Goal: Task Accomplishment & Management: Manage account settings

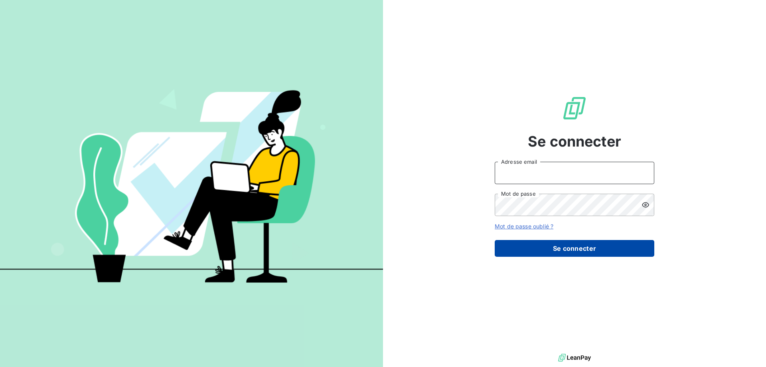
type input "[EMAIL_ADDRESS][DOMAIN_NAME]"
click at [545, 250] on button "Se connecter" at bounding box center [575, 248] width 160 height 17
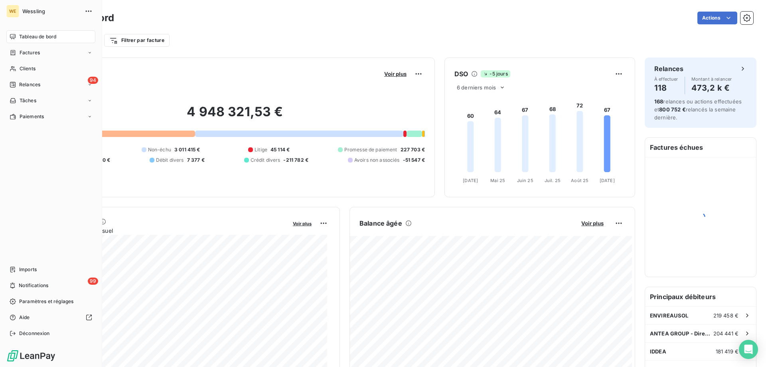
drag, startPoint x: 36, startPoint y: 68, endPoint x: 91, endPoint y: 61, distance: 54.7
click at [36, 68] on div "Clients" at bounding box center [50, 68] width 89 height 13
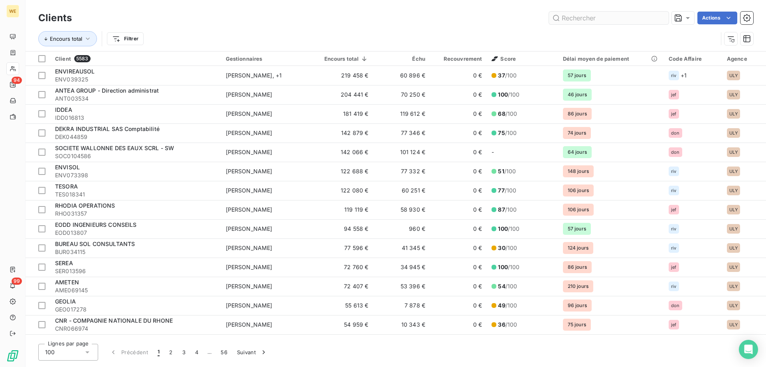
click at [590, 22] on input "text" at bounding box center [609, 18] width 120 height 13
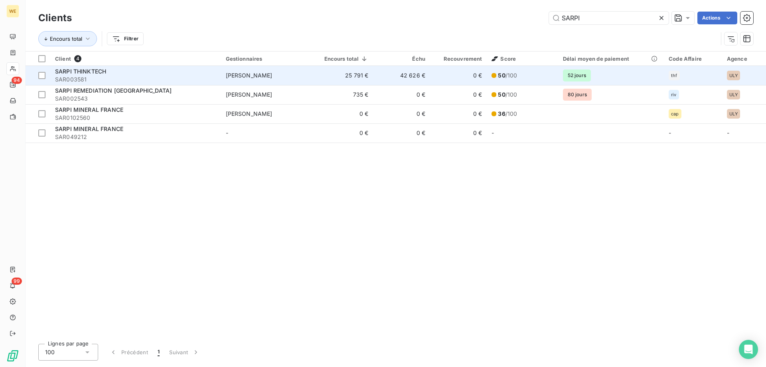
type input "SARPI"
click at [87, 69] on span "SARPI THINKTECH" at bounding box center [80, 71] width 51 height 7
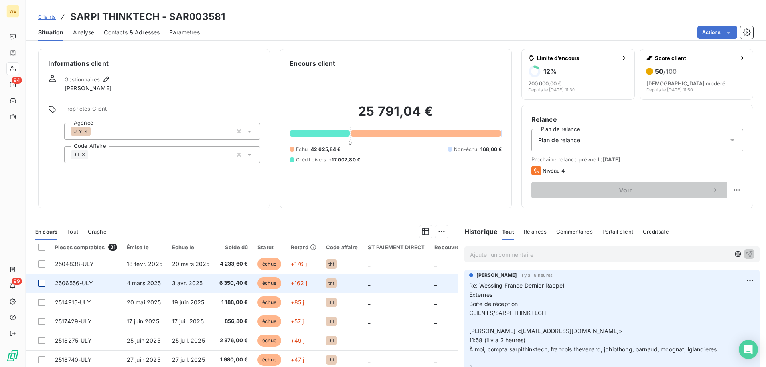
click at [41, 282] on div at bounding box center [41, 282] width 7 height 7
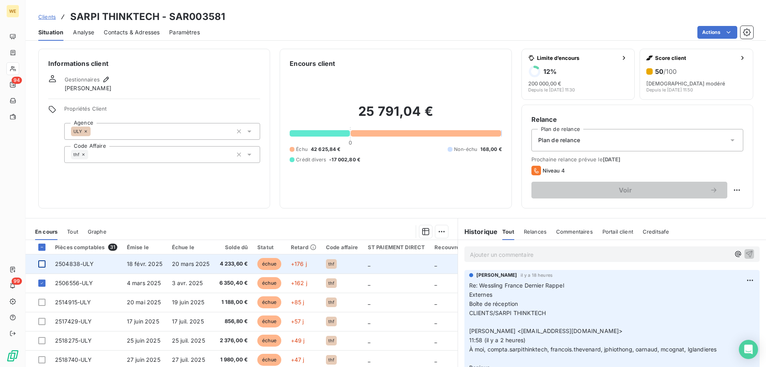
click at [43, 264] on div at bounding box center [41, 263] width 7 height 7
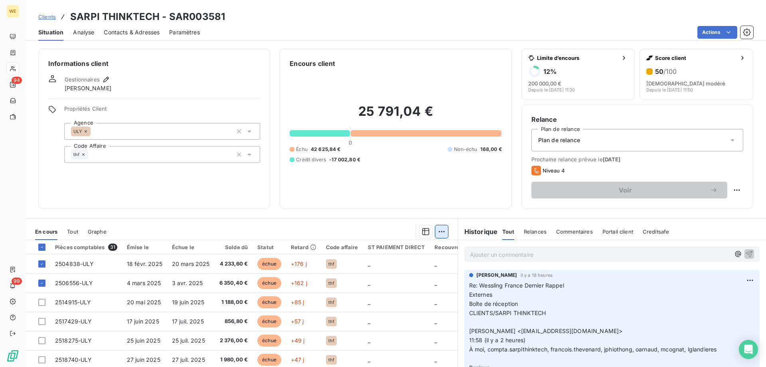
click at [440, 231] on html "WE 94 99 Clients SARPI THINKTECH - SAR003581 Situation Analyse Contacts & Adres…" at bounding box center [383, 183] width 766 height 367
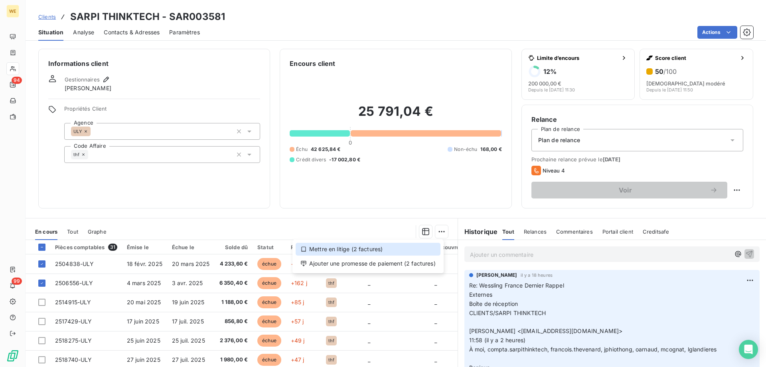
click at [345, 251] on div "Mettre en litige (2 factures)" at bounding box center [368, 249] width 145 height 13
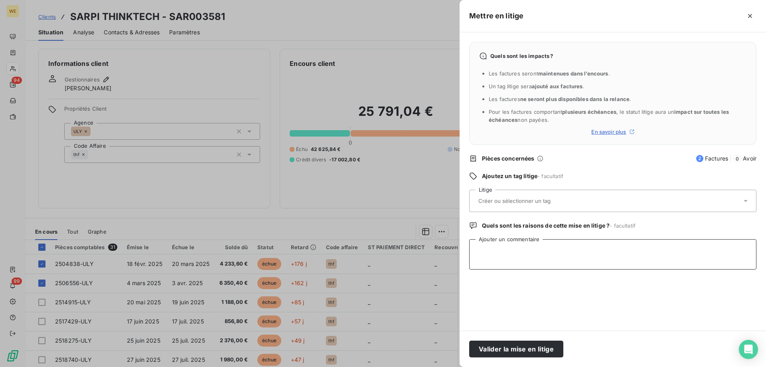
click at [492, 246] on textarea "Ajouter un commentaire" at bounding box center [612, 254] width 287 height 30
paste textarea "La différence, soit les deux factures ci dessous ne sont pas payées, car une ré…"
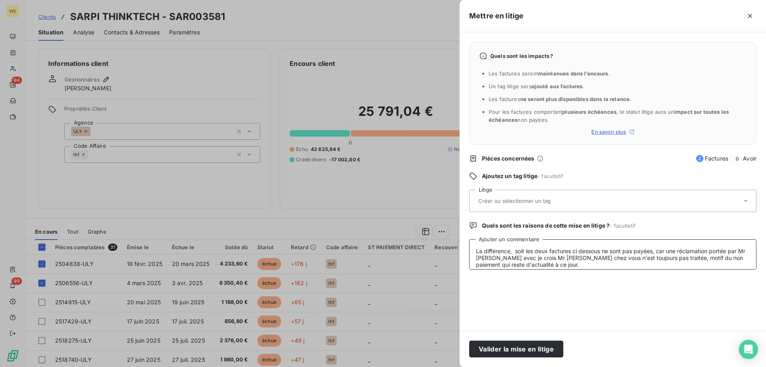
scroll to position [2, 0]
type textarea "La différence, soit les deux factures ci dessous ne sont pas payées, car une ré…"
click at [493, 198] on input "text" at bounding box center [536, 200] width 116 height 7
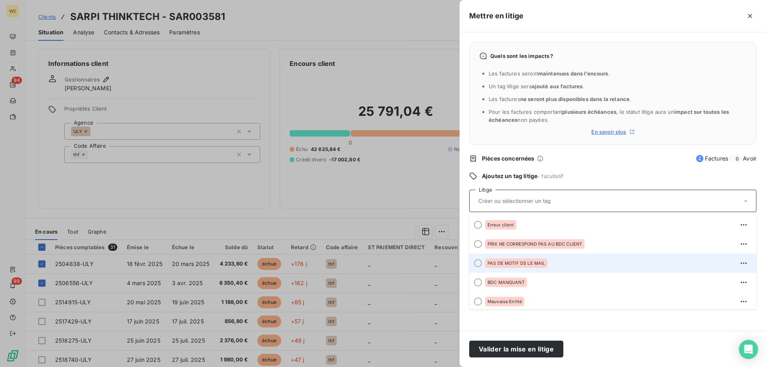
click at [480, 266] on div at bounding box center [478, 263] width 8 height 8
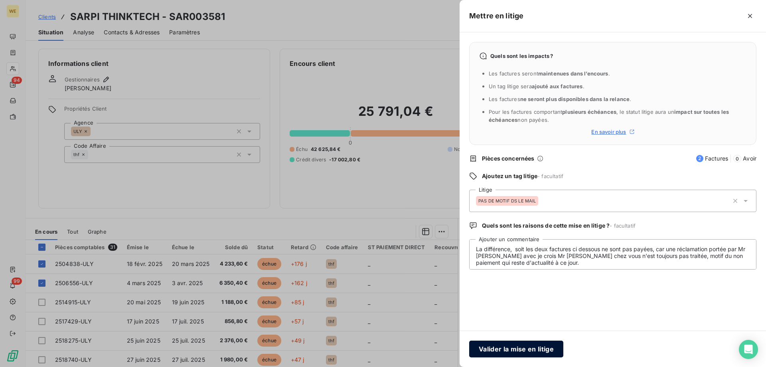
click at [482, 348] on button "Valider la mise en litige" at bounding box center [516, 348] width 94 height 17
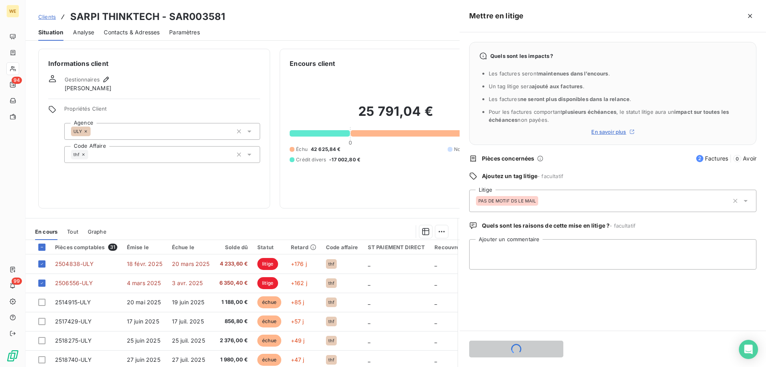
scroll to position [0, 0]
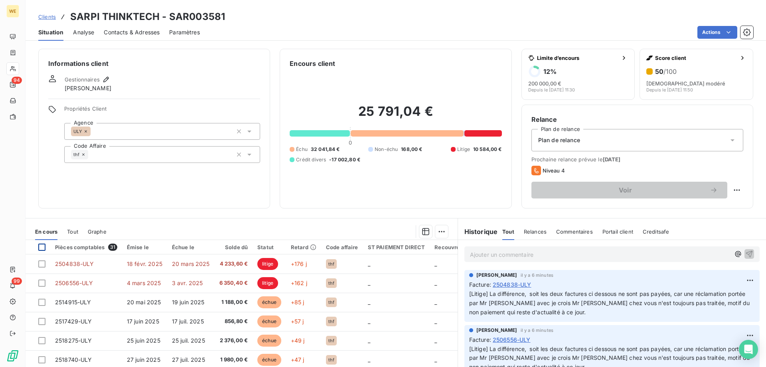
click at [41, 249] on div at bounding box center [41, 246] width 7 height 7
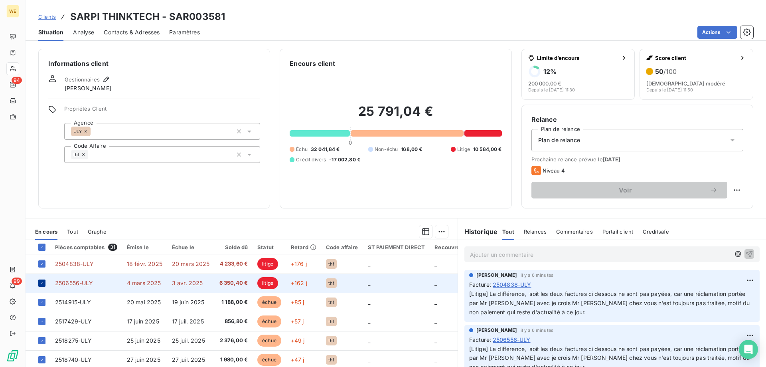
click at [41, 282] on icon at bounding box center [41, 282] width 5 height 5
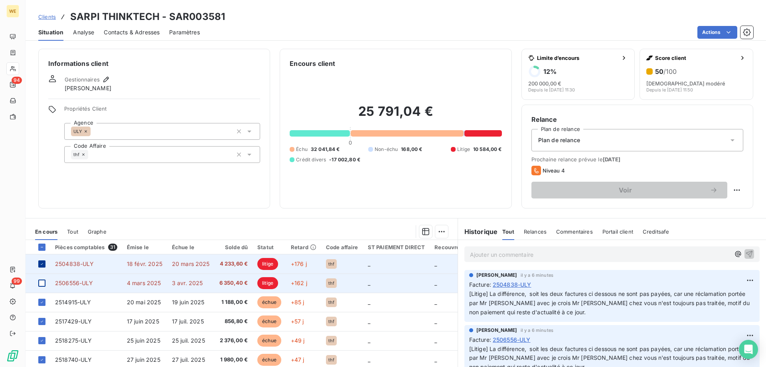
click at [43, 265] on icon at bounding box center [41, 263] width 5 height 5
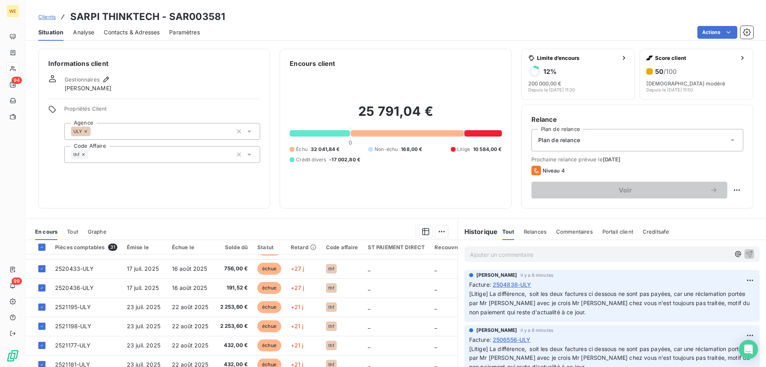
scroll to position [343, 0]
click at [435, 230] on html "WE 94 99 Clients SARPI THINKTECH - SAR003581 Situation Analyse Contacts & Adres…" at bounding box center [383, 183] width 766 height 367
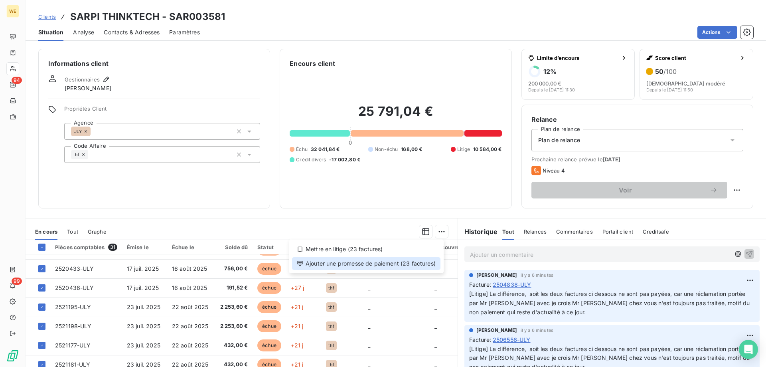
click at [358, 264] on div "Ajouter une promesse de paiement (23 factures)" at bounding box center [366, 263] width 148 height 13
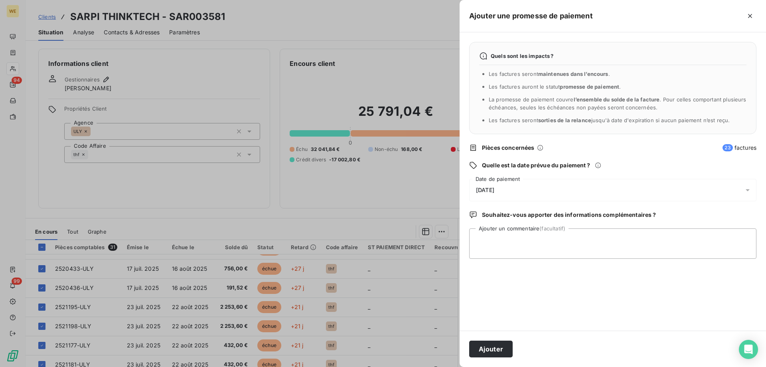
click at [494, 190] on span "[DATE]" at bounding box center [485, 190] width 18 height 6
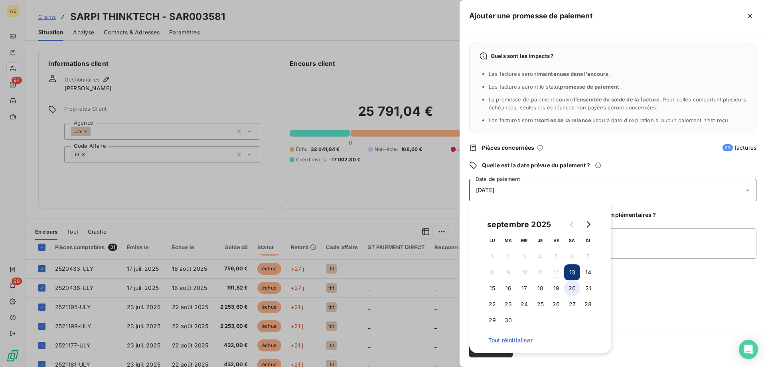
click at [572, 289] on button "20" at bounding box center [572, 288] width 16 height 16
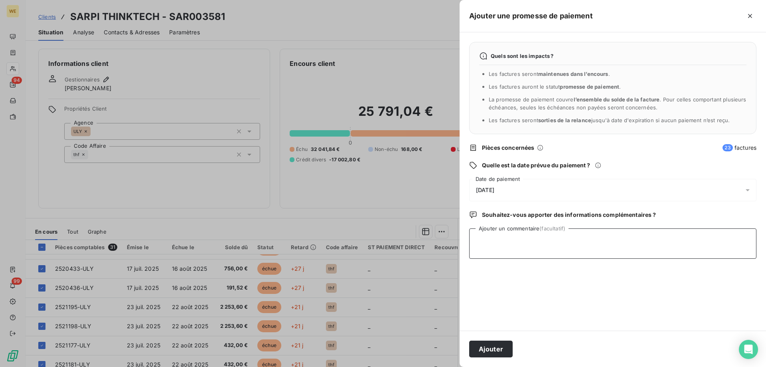
click at [655, 241] on textarea "Ajouter un commentaire (facultatif)" at bounding box center [612, 243] width 287 height 30
click at [499, 352] on button "Ajouter" at bounding box center [490, 348] width 43 height 17
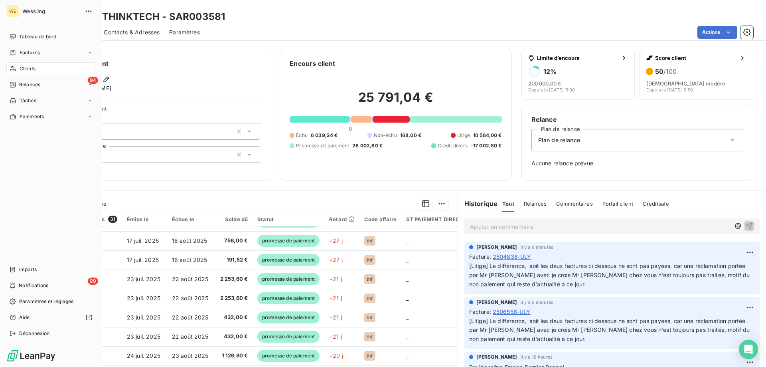
click at [23, 70] on span "Clients" at bounding box center [28, 68] width 16 height 7
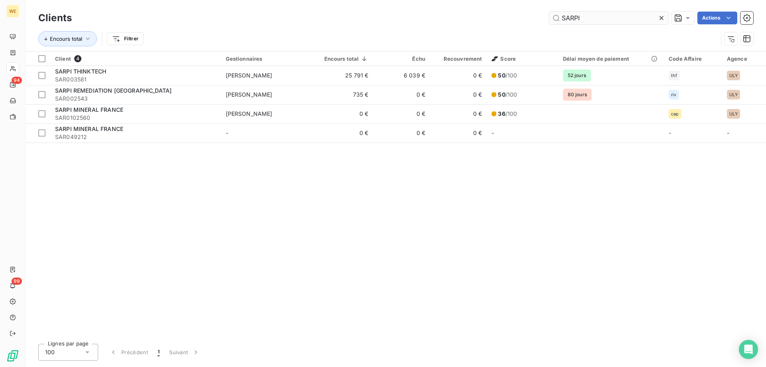
click at [567, 18] on input "SARPI" at bounding box center [609, 18] width 120 height 13
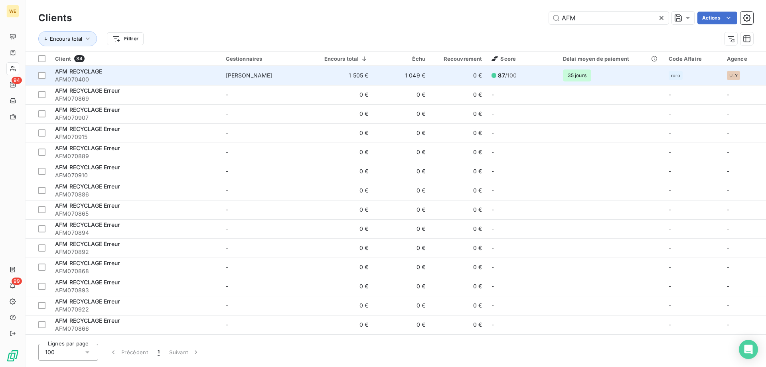
type input "AFM"
click at [89, 72] on span "AFM RECYCLAGE" at bounding box center [78, 71] width 47 height 7
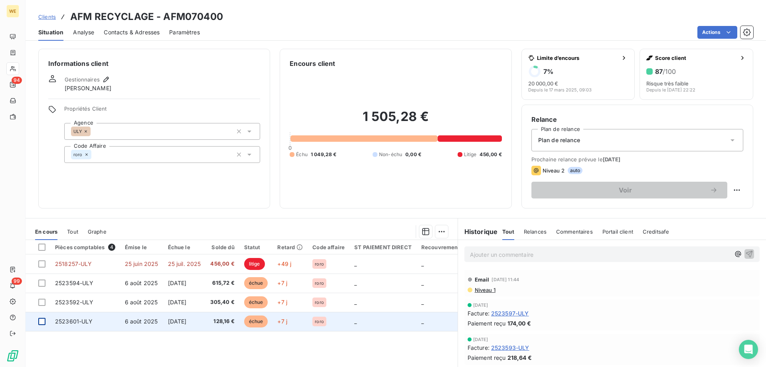
click at [42, 324] on div at bounding box center [41, 321] width 7 height 7
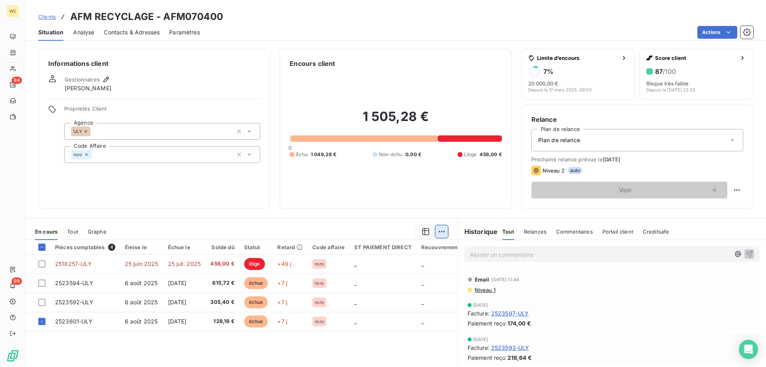
click at [440, 235] on html "WE 94 99 Clients AFM RECYCLAGE - AFM070400 Situation Analyse Contacts & Adresse…" at bounding box center [383, 183] width 766 height 367
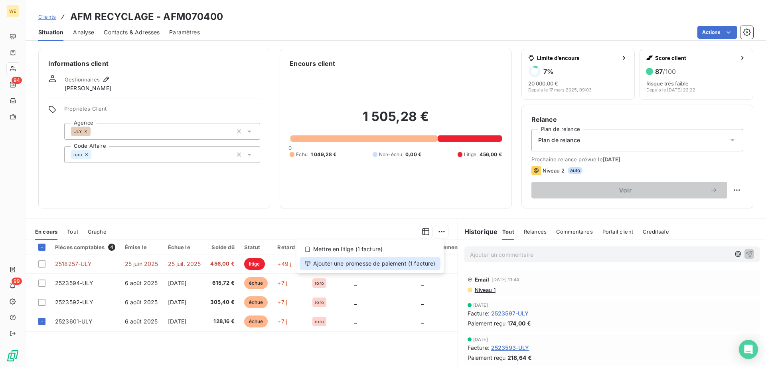
click at [430, 260] on div "Ajouter une promesse de paiement (1 facture)" at bounding box center [370, 263] width 141 height 13
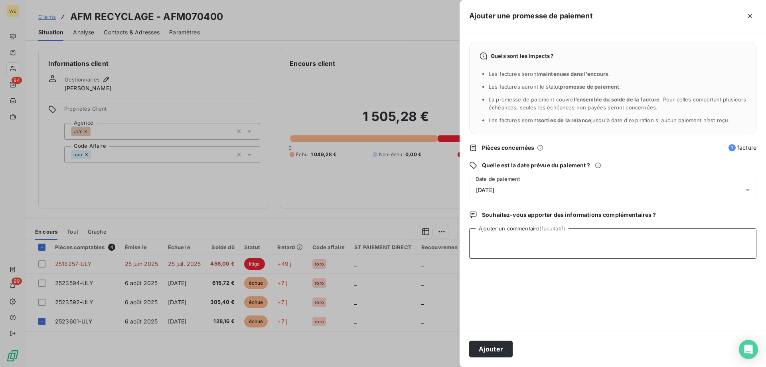
click at [503, 247] on textarea "Ajouter un commentaire (facultatif)" at bounding box center [612, 243] width 287 height 30
click at [480, 246] on textarea "[DATE]" at bounding box center [612, 243] width 287 height 30
type textarea "[DATE]"
click at [525, 190] on div "[DATE]" at bounding box center [612, 190] width 287 height 22
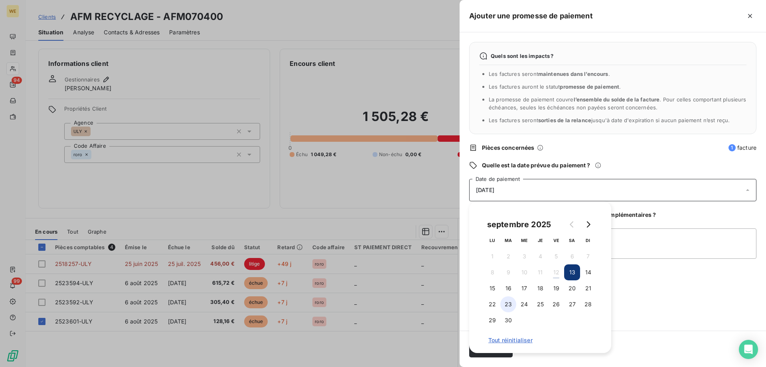
click at [507, 305] on button "23" at bounding box center [508, 304] width 16 height 16
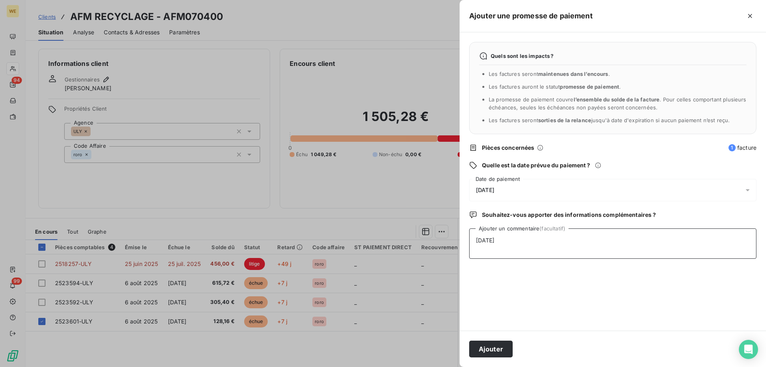
click at [656, 233] on textarea "[DATE]" at bounding box center [612, 243] width 287 height 30
click at [502, 351] on button "Ajouter" at bounding box center [490, 348] width 43 height 17
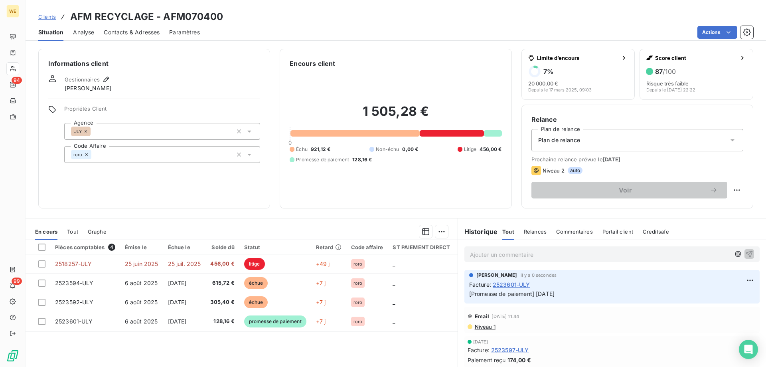
click at [192, 10] on h3 "AFM RECYCLAGE - AFM070400" at bounding box center [146, 17] width 153 height 14
click at [195, 14] on h3 "AFM RECYCLAGE - AFM070400" at bounding box center [146, 17] width 153 height 14
copy h3 "AFM070400"
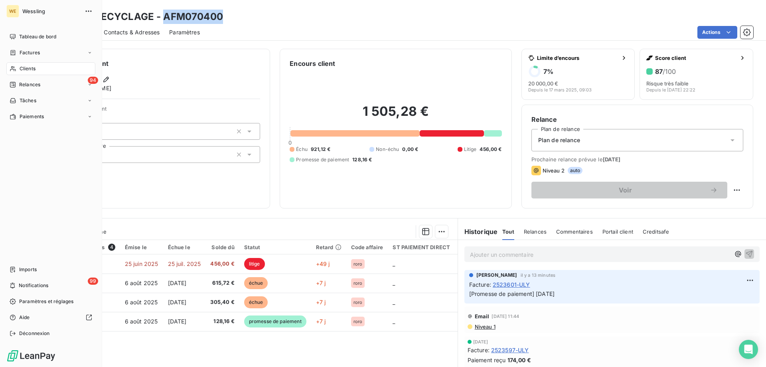
click at [25, 67] on span "Clients" at bounding box center [28, 68] width 16 height 7
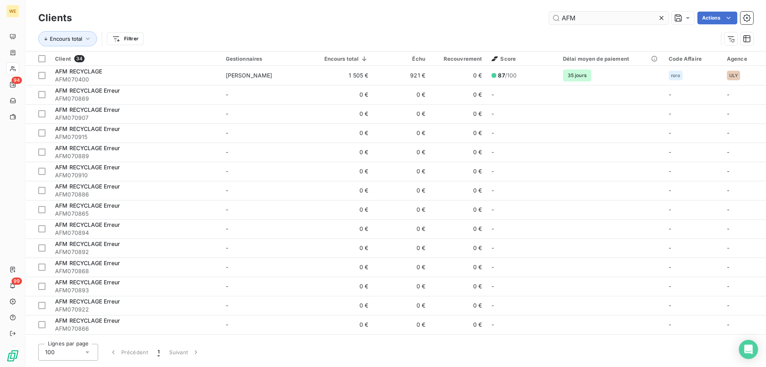
click at [582, 17] on input "AFM" at bounding box center [609, 18] width 120 height 13
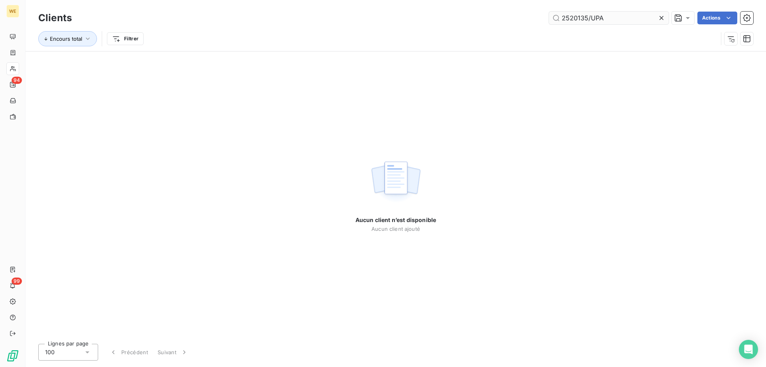
drag, startPoint x: 610, startPoint y: 21, endPoint x: 588, endPoint y: 19, distance: 21.2
click at [588, 19] on input "2520135/UPA" at bounding box center [609, 18] width 120 height 13
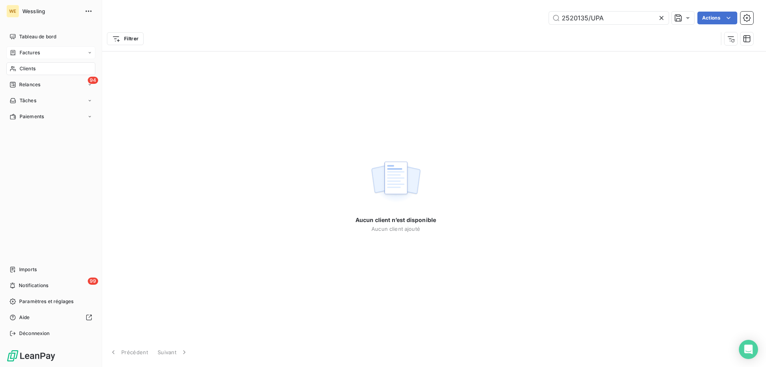
type input "2520135/UPA"
click at [24, 55] on span "Factures" at bounding box center [30, 52] width 20 height 7
click at [32, 55] on span "Factures" at bounding box center [30, 52] width 20 height 7
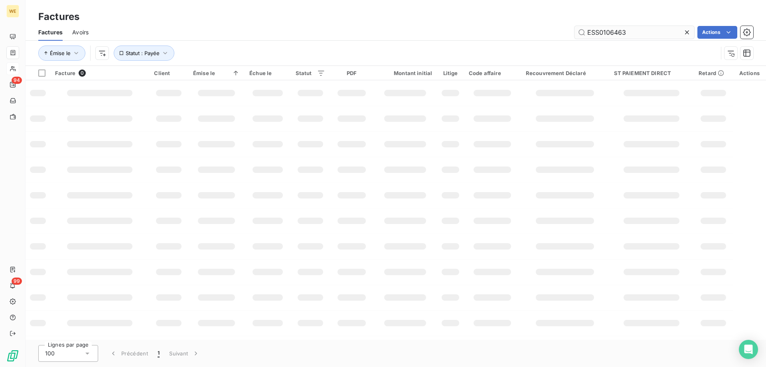
click at [595, 34] on input "ESS0106463" at bounding box center [635, 32] width 120 height 13
type input "2520135"
click at [639, 33] on input "2520135" at bounding box center [635, 32] width 120 height 13
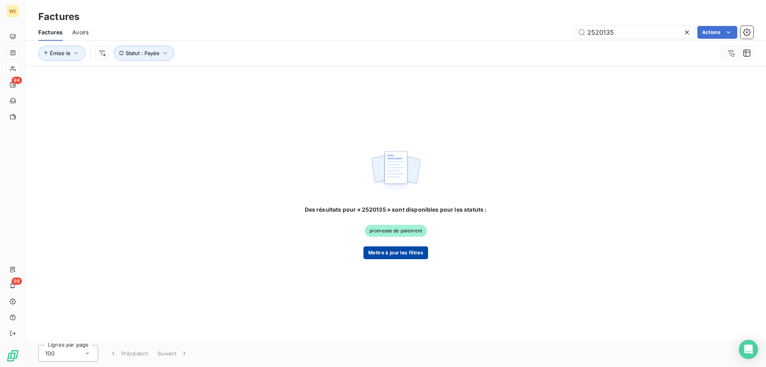
click at [386, 252] on button "Mettre à jour les filtres" at bounding box center [395, 252] width 65 height 13
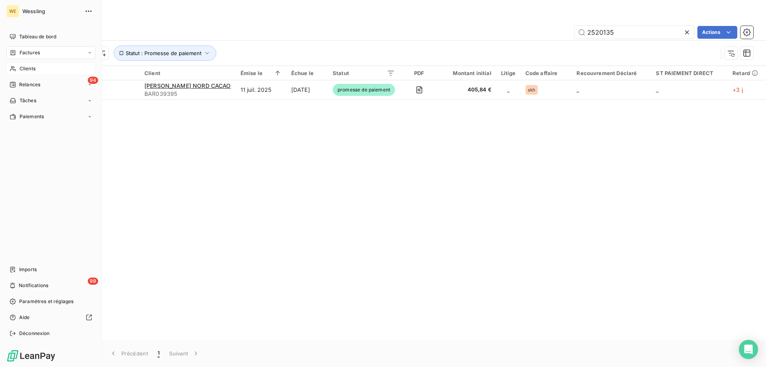
click at [16, 71] on icon at bounding box center [13, 68] width 7 height 6
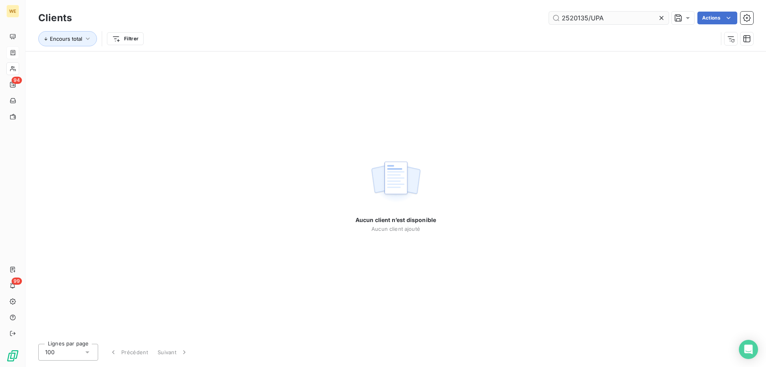
click at [562, 18] on input "2520135/UPA" at bounding box center [609, 18] width 120 height 13
drag, startPoint x: 608, startPoint y: 14, endPoint x: 470, endPoint y: 45, distance: 142.0
click at [470, 45] on div "Clients 2520135/UPA Actions Encours total Filtrer" at bounding box center [395, 30] width 715 height 41
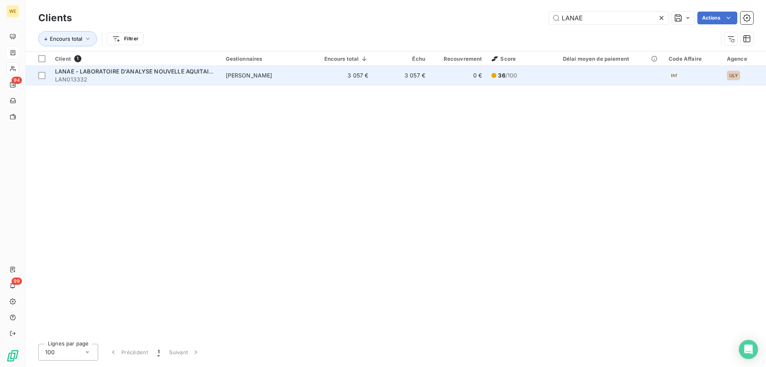
type input "LANAE"
click at [288, 74] on td "[PERSON_NAME]" at bounding box center [267, 75] width 93 height 19
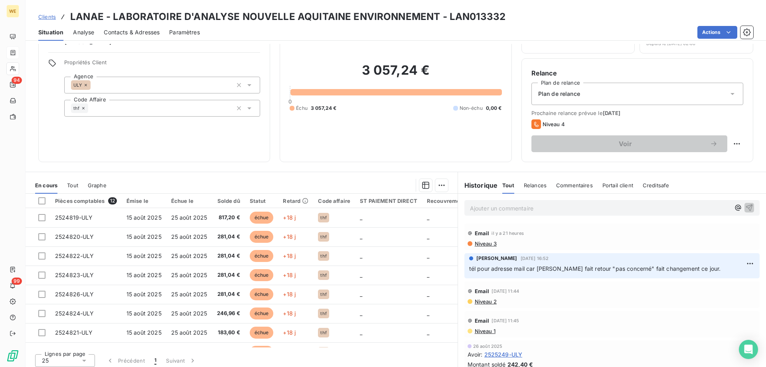
scroll to position [51, 0]
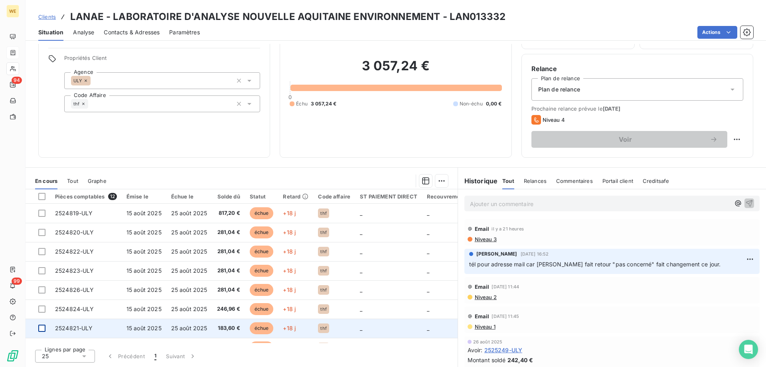
click at [41, 329] on div at bounding box center [41, 327] width 7 height 7
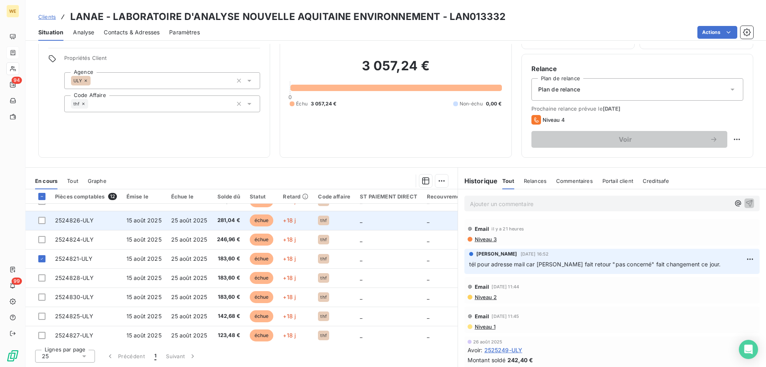
scroll to position [80, 0]
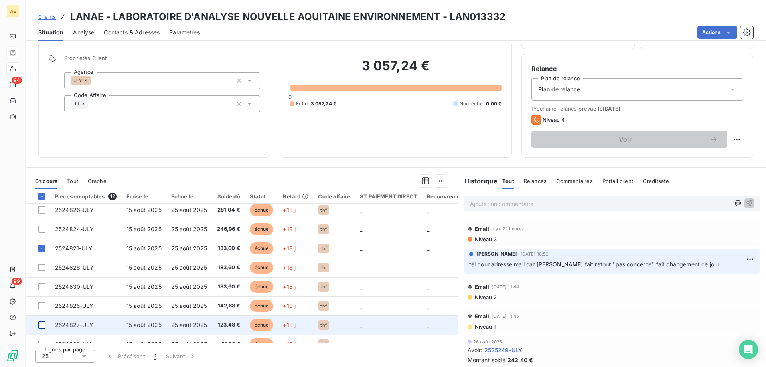
click at [44, 324] on div at bounding box center [41, 324] width 7 height 7
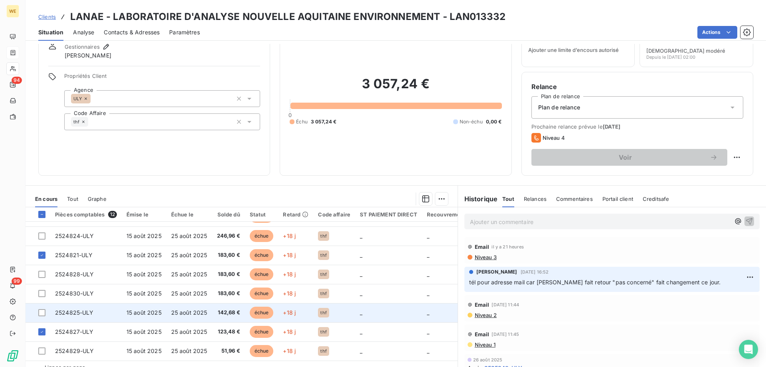
scroll to position [51, 0]
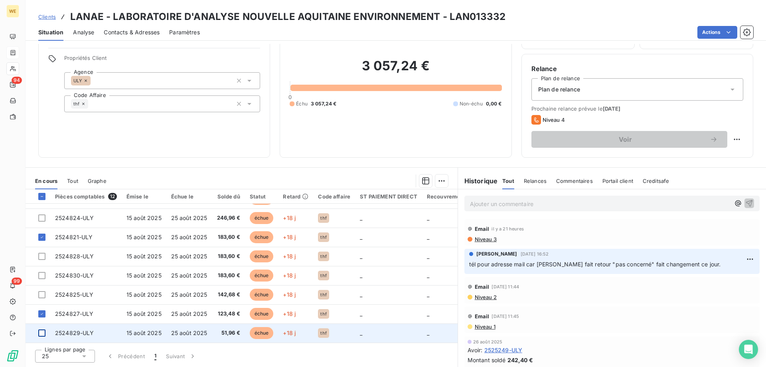
click at [43, 330] on div at bounding box center [41, 332] width 7 height 7
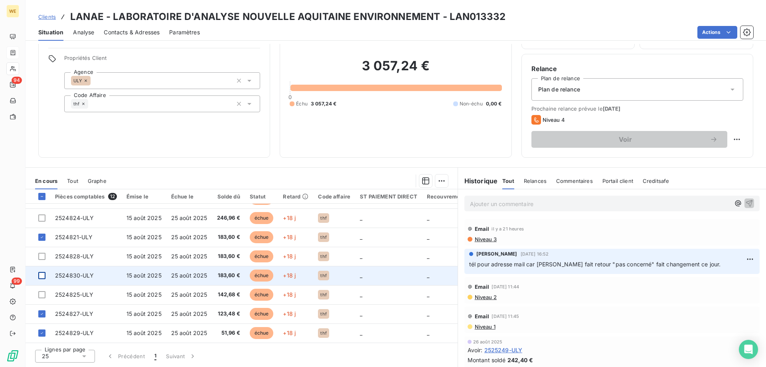
click at [42, 273] on div at bounding box center [41, 275] width 7 height 7
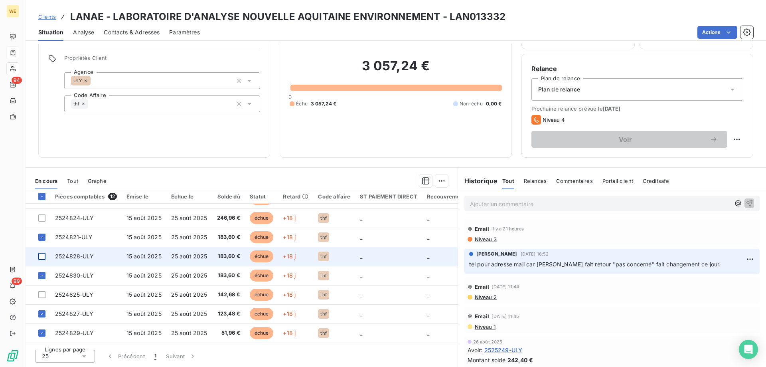
click at [41, 253] on div at bounding box center [41, 256] width 7 height 7
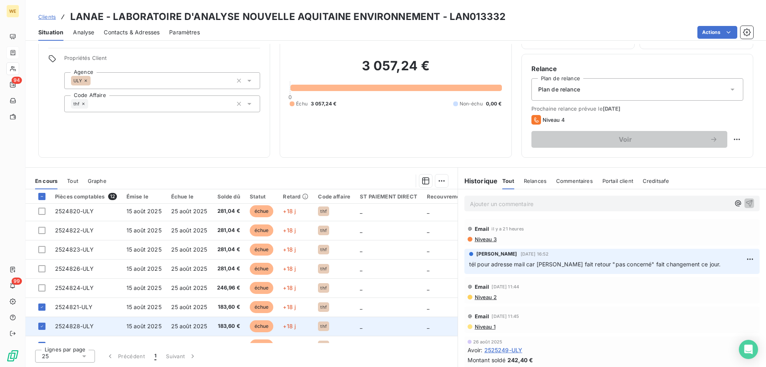
scroll to position [14, 0]
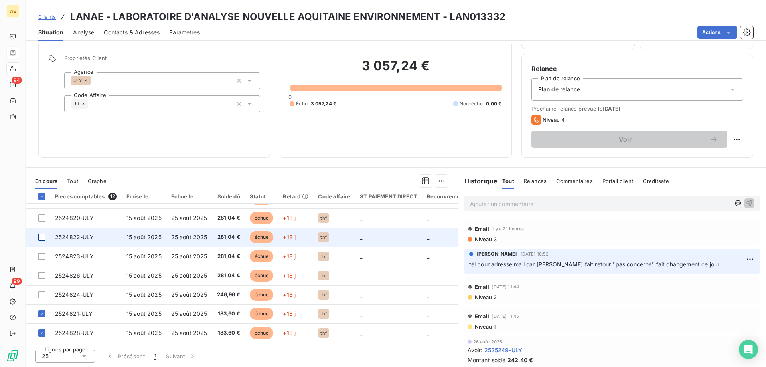
click at [43, 236] on div at bounding box center [41, 236] width 7 height 7
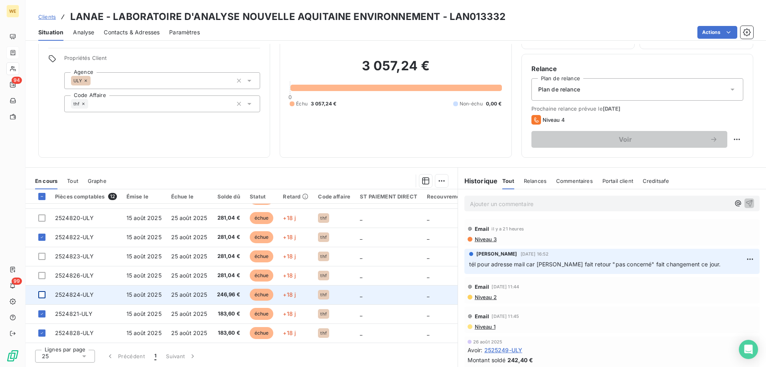
click at [45, 295] on div at bounding box center [41, 294] width 7 height 7
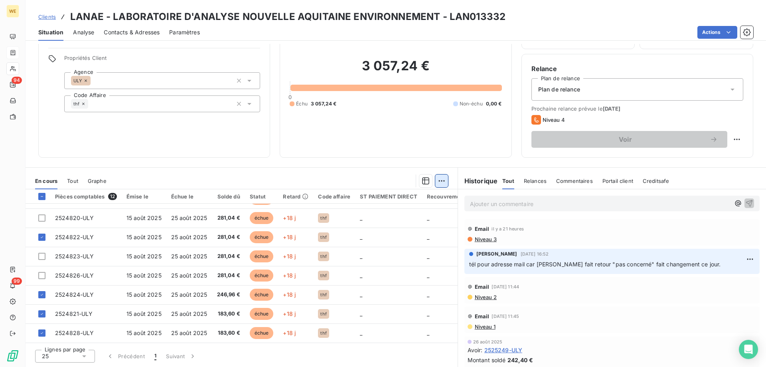
click at [436, 179] on html "WE 94 99 Clients LANAE - LABORATOIRE D'ANALYSE NOUVELLE AQUITAINE ENVIRONNEMENT…" at bounding box center [383, 183] width 766 height 367
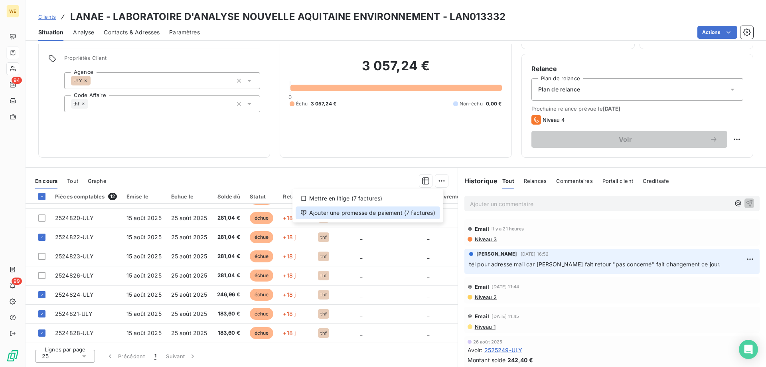
click at [432, 213] on div "Ajouter une promesse de paiement (7 factures)" at bounding box center [368, 212] width 144 height 13
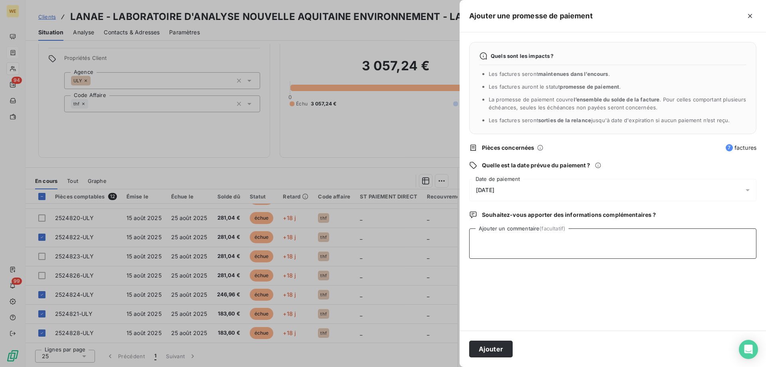
click at [484, 241] on textarea "Ajouter un commentaire (facultatif)" at bounding box center [612, 243] width 287 height 30
click at [493, 236] on textarea "Ajouter un commentaire (facultatif)" at bounding box center [612, 243] width 287 height 30
type textarea "[DATE]"
click at [515, 186] on div "[DATE]" at bounding box center [612, 190] width 287 height 22
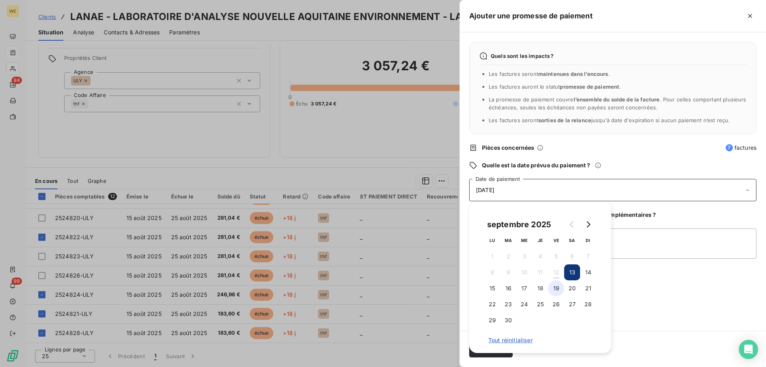
click at [558, 289] on button "19" at bounding box center [556, 288] width 16 height 16
click at [644, 246] on textarea "[DATE]" at bounding box center [612, 243] width 287 height 30
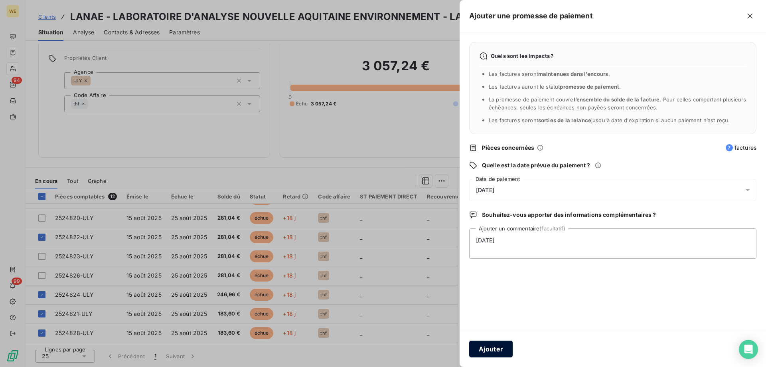
click at [502, 348] on button "Ajouter" at bounding box center [490, 348] width 43 height 17
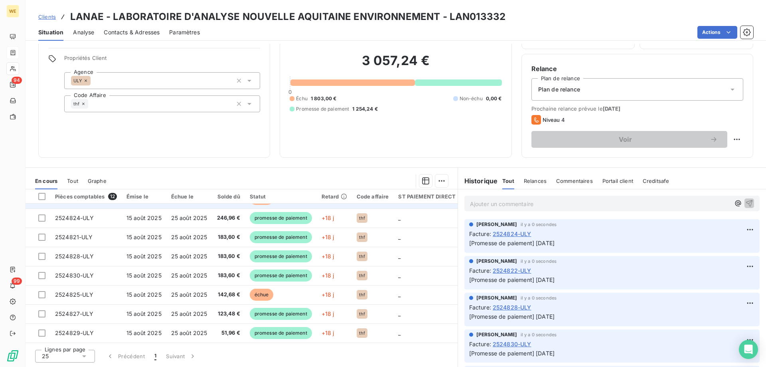
scroll to position [94, 0]
click at [227, 26] on div "Actions" at bounding box center [481, 32] width 544 height 13
click at [174, 137] on div "Informations client Gestionnaires [PERSON_NAME] Propriétés Client Agence ULY Co…" at bounding box center [154, 78] width 232 height 160
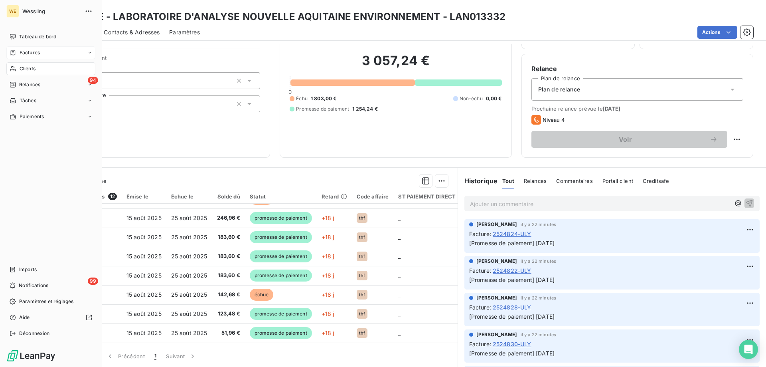
click at [30, 69] on span "Clients" at bounding box center [28, 68] width 16 height 7
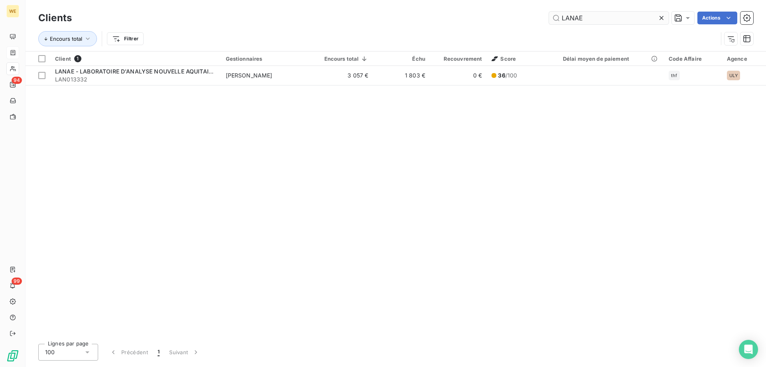
click at [567, 18] on input "LANAE" at bounding box center [609, 18] width 120 height 13
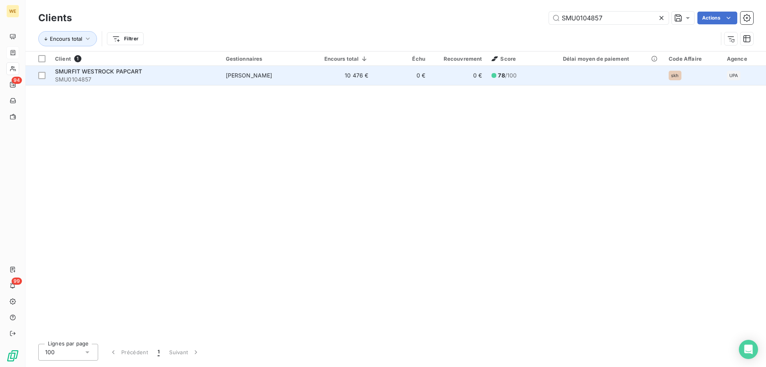
type input "SMU0104857"
click at [104, 81] on span "SMU0104857" at bounding box center [135, 79] width 161 height 8
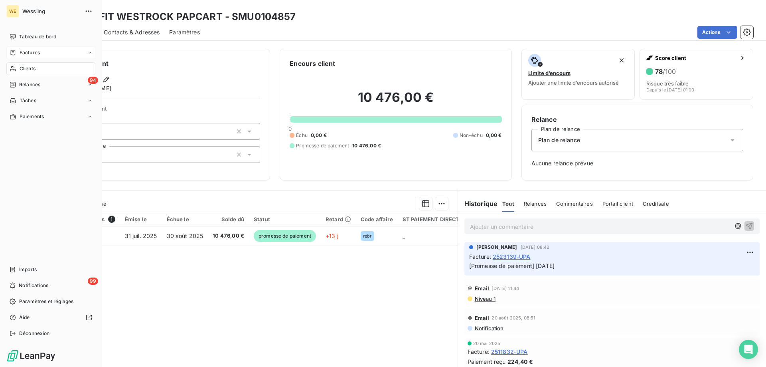
drag, startPoint x: 31, startPoint y: 69, endPoint x: 296, endPoint y: 36, distance: 267.4
click at [32, 69] on span "Clients" at bounding box center [28, 68] width 16 height 7
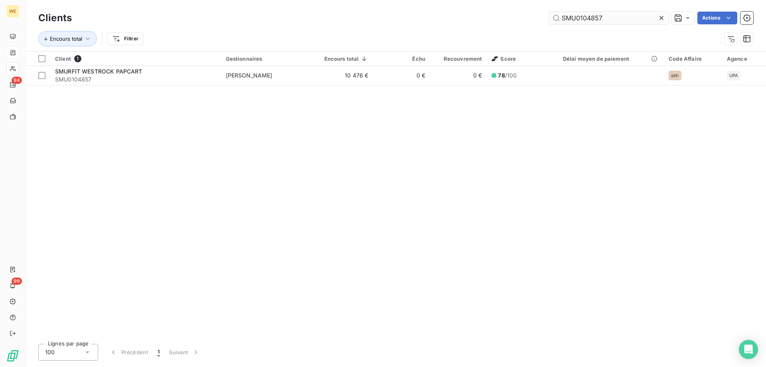
click at [571, 17] on input "SMU0104857" at bounding box center [609, 18] width 120 height 13
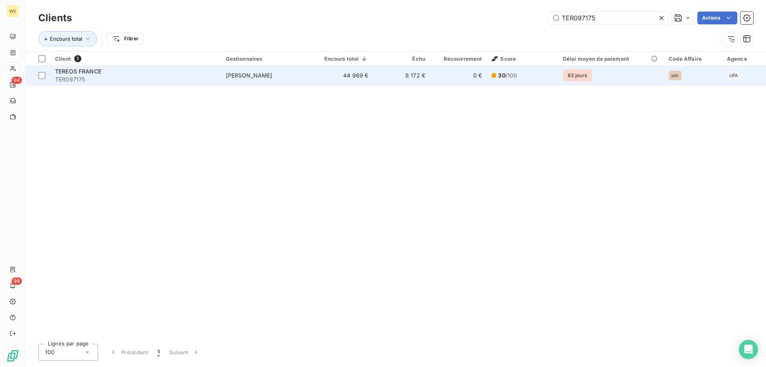
type input "TER097175"
click at [127, 73] on div "TEREOS FRANCE" at bounding box center [135, 71] width 161 height 8
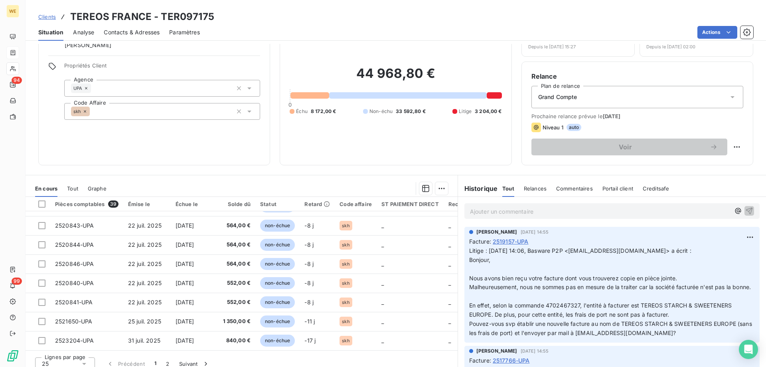
scroll to position [51, 0]
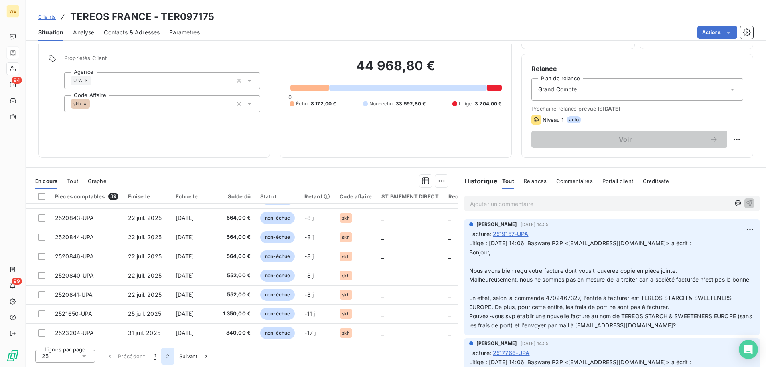
click at [170, 357] on button "2" at bounding box center [167, 356] width 13 height 17
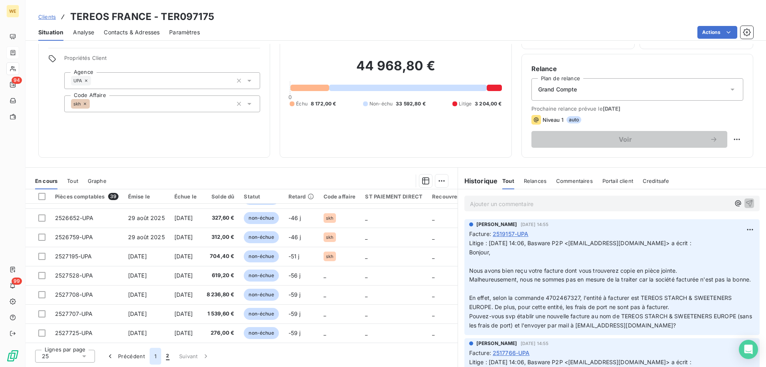
click at [154, 357] on button "1" at bounding box center [156, 356] width 12 height 17
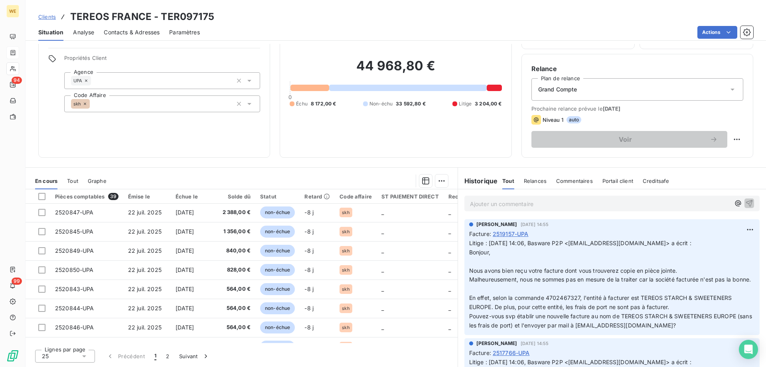
scroll to position [279, 0]
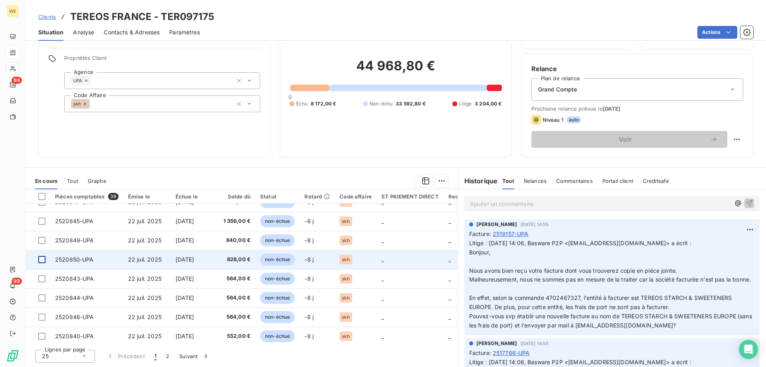
click at [43, 259] on div at bounding box center [41, 259] width 7 height 7
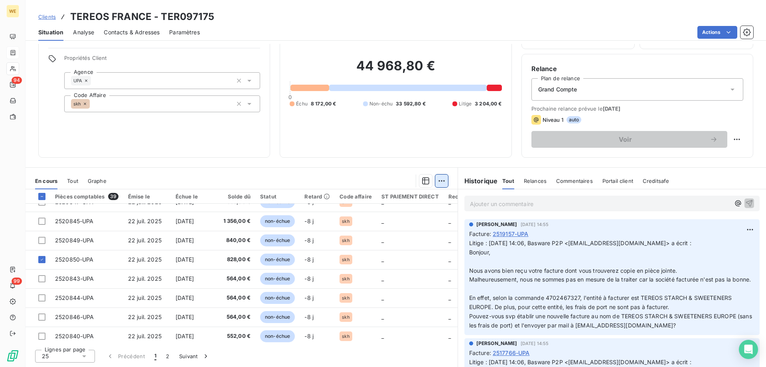
click at [434, 184] on html "WE 94 99 Clients TEREOS [GEOGRAPHIC_DATA] - TER097175 Situation Analyse Contact…" at bounding box center [383, 183] width 766 height 367
click at [417, 214] on div "Ajouter une promesse de paiement (1 facture)" at bounding box center [370, 212] width 141 height 13
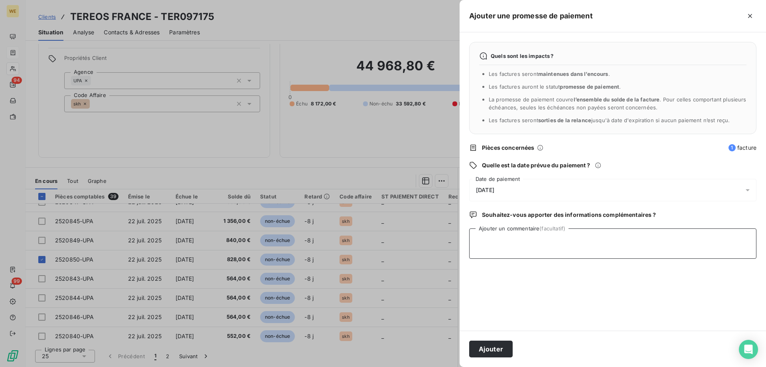
click at [488, 239] on textarea "Ajouter un commentaire (facultatif)" at bounding box center [612, 243] width 287 height 30
type textarea "[DATE]"
click at [523, 186] on div "[DATE]" at bounding box center [612, 190] width 287 height 22
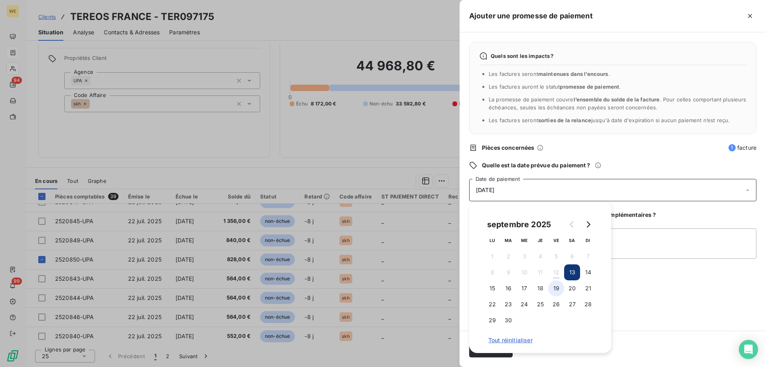
click at [556, 292] on button "19" at bounding box center [556, 288] width 16 height 16
click at [657, 246] on textarea "[DATE]" at bounding box center [612, 243] width 287 height 30
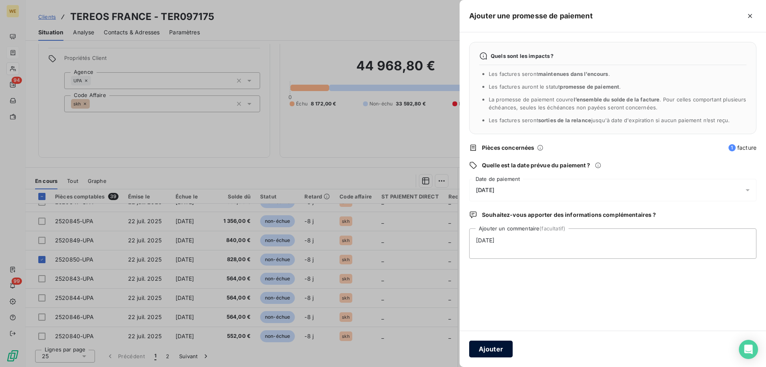
click at [489, 349] on button "Ajouter" at bounding box center [490, 348] width 43 height 17
